Goal: Navigation & Orientation: Go to known website

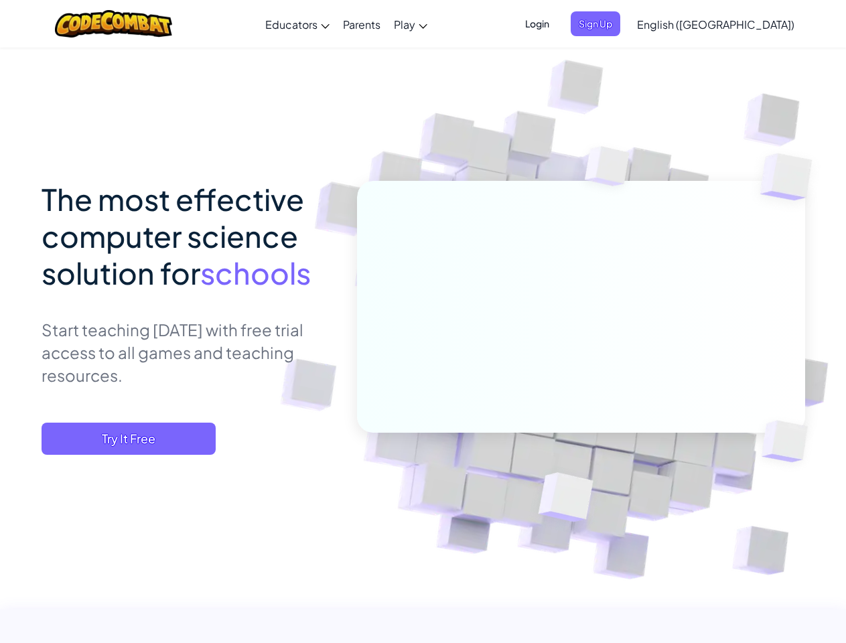
click at [557, 23] on span "Login" at bounding box center [537, 23] width 40 height 25
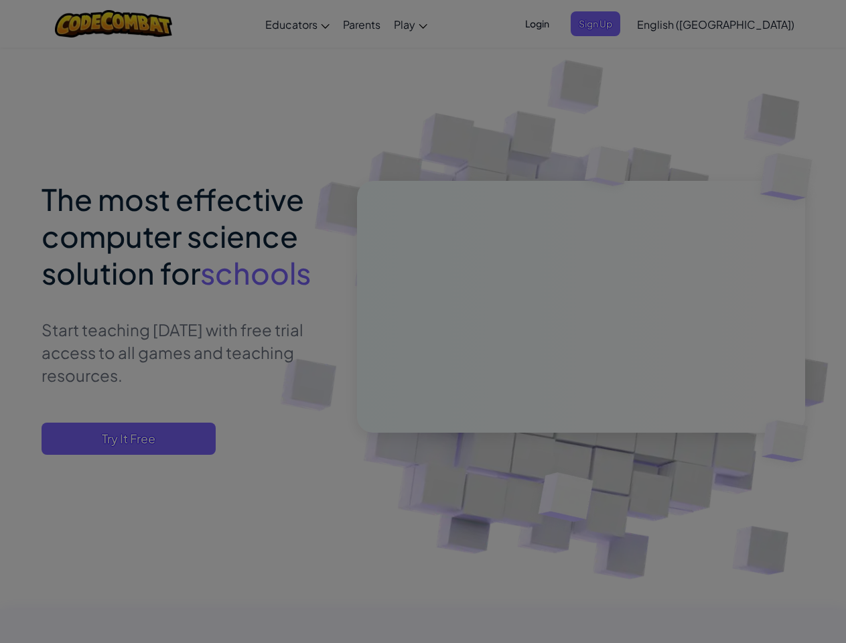
click at [0, 0] on input "Email or Username :" at bounding box center [0, 0] width 0 height 0
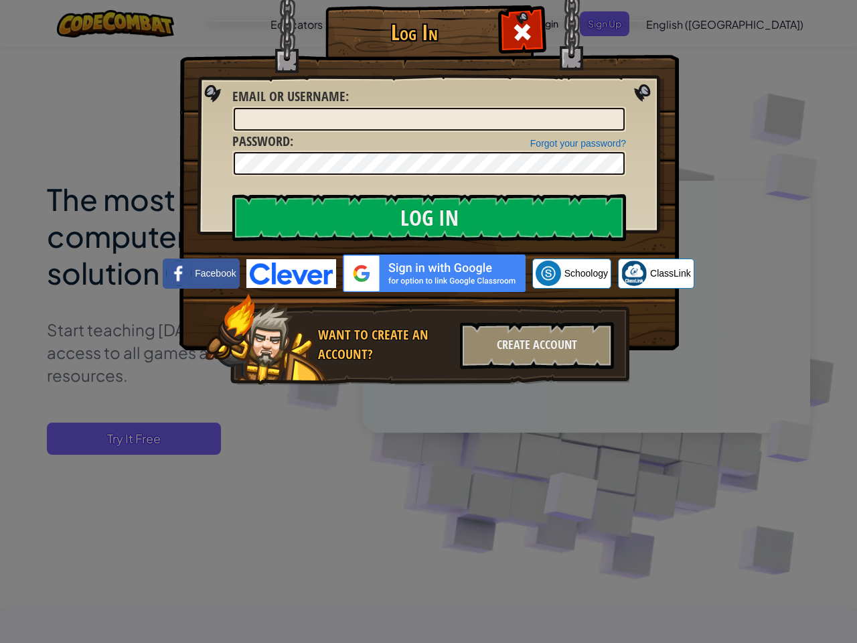
click at [677, 23] on div "Log In Unknown Error Email or Username : Forgot your password? Password : Log I…" at bounding box center [428, 321] width 857 height 643
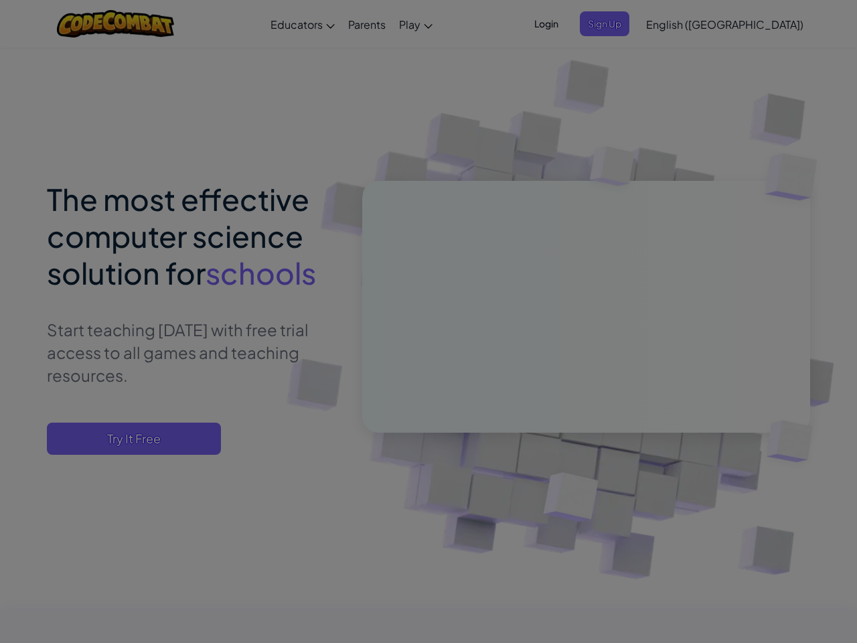
click at [677, 23] on div "Log In Unknown Error Email or Username : Forgot your password? Password : Log I…" at bounding box center [428, 321] width 857 height 643
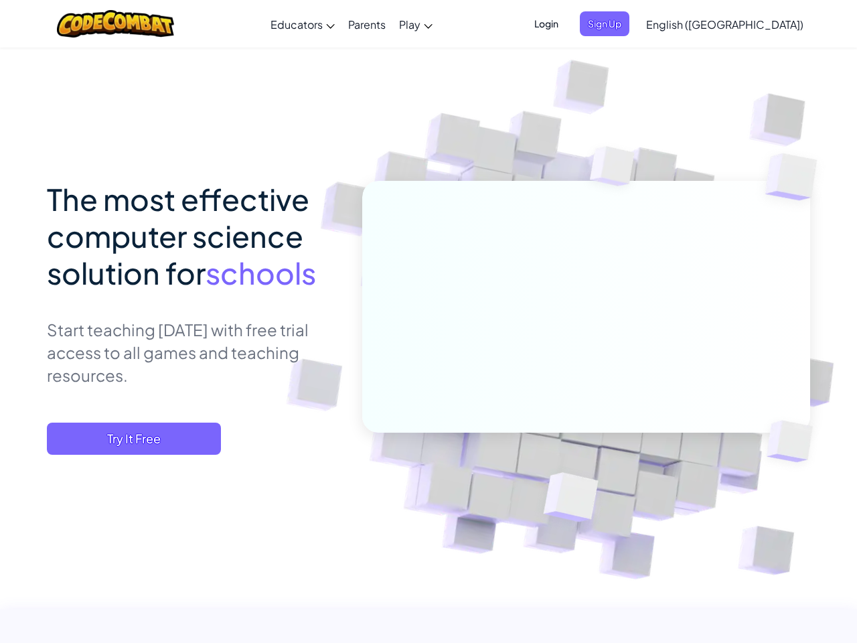
click at [749, 24] on div at bounding box center [428, 321] width 857 height 643
click at [129, 439] on span "Try It Free" at bounding box center [134, 438] width 174 height 32
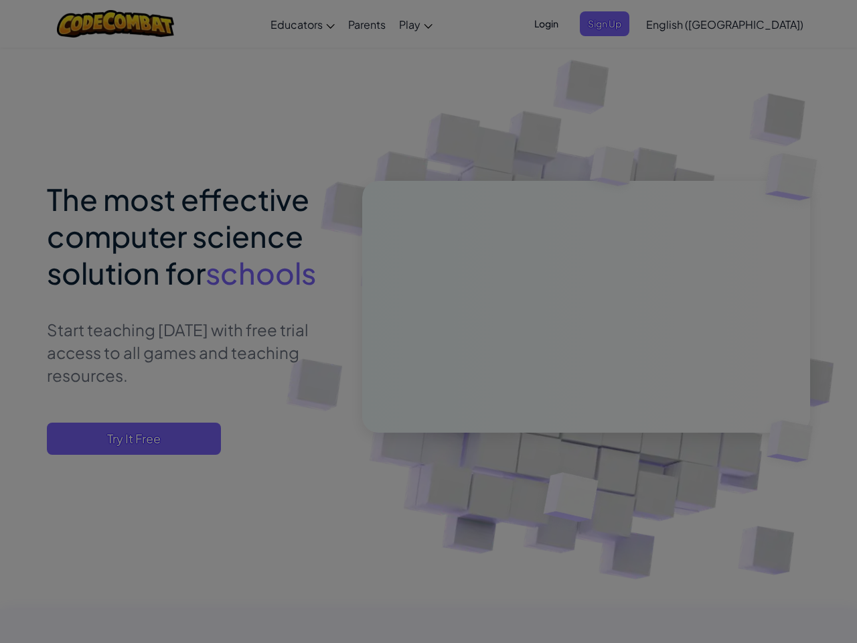
click at [0, 0] on div "Create Teacher Account First Name Last Name Email Address Password 4 to 64 char…" at bounding box center [0, 0] width 0 height 0
